Goal: Book appointment/travel/reservation

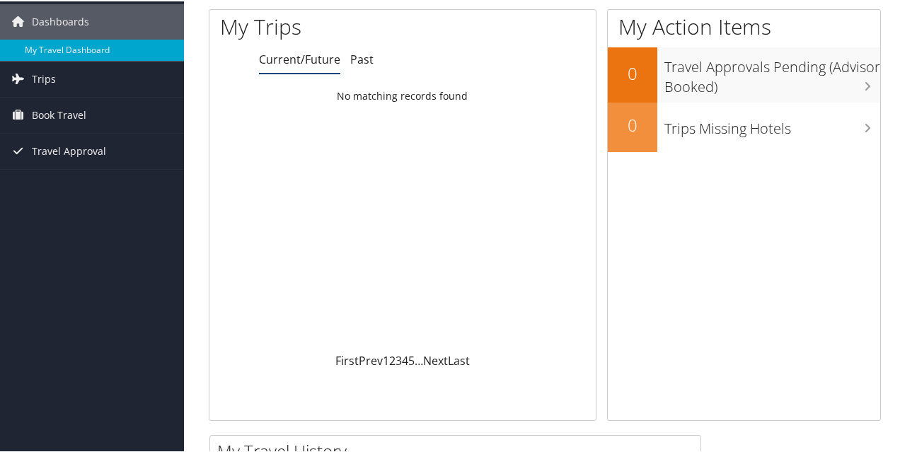
scroll to position [16, 0]
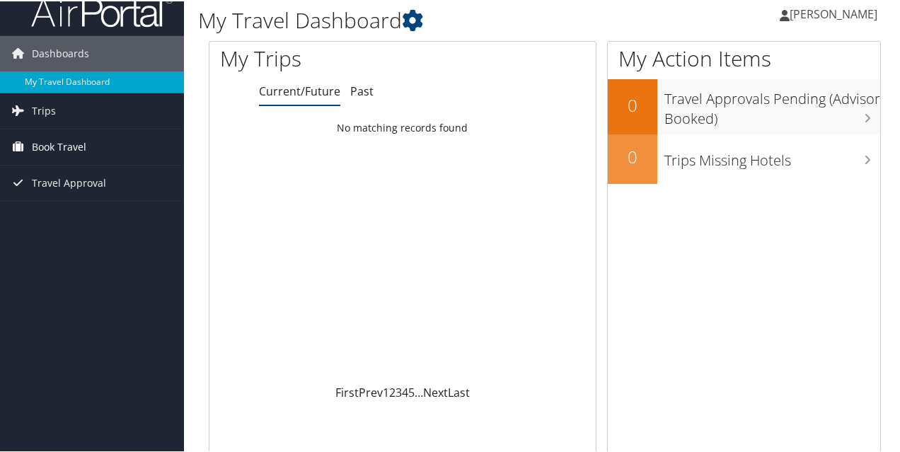
click at [60, 145] on span "Book Travel" at bounding box center [59, 145] width 54 height 35
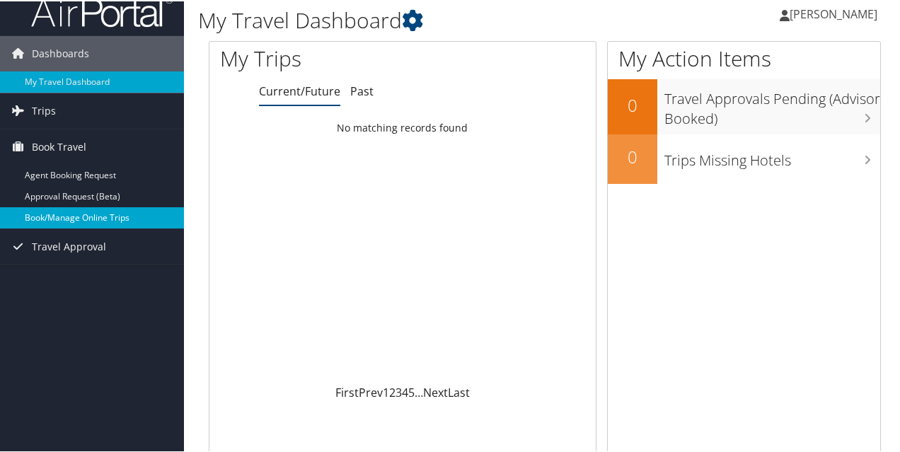
click at [76, 213] on link "Book/Manage Online Trips" at bounding box center [92, 216] width 184 height 21
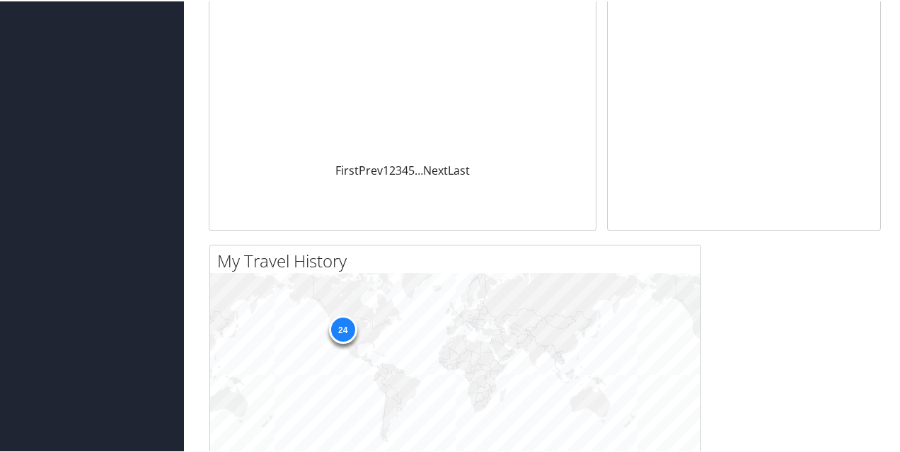
scroll to position [190, 0]
